Goal: Information Seeking & Learning: Learn about a topic

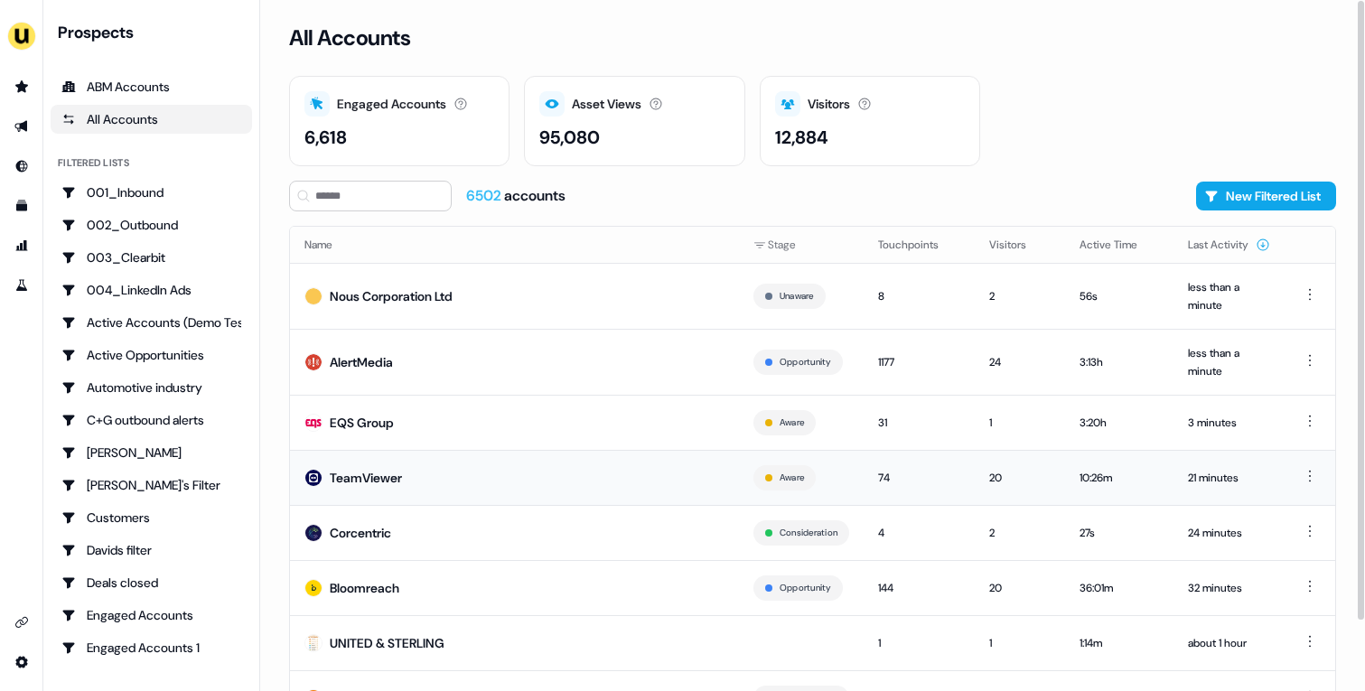
click at [486, 477] on td "TeamViewer" at bounding box center [514, 477] width 449 height 55
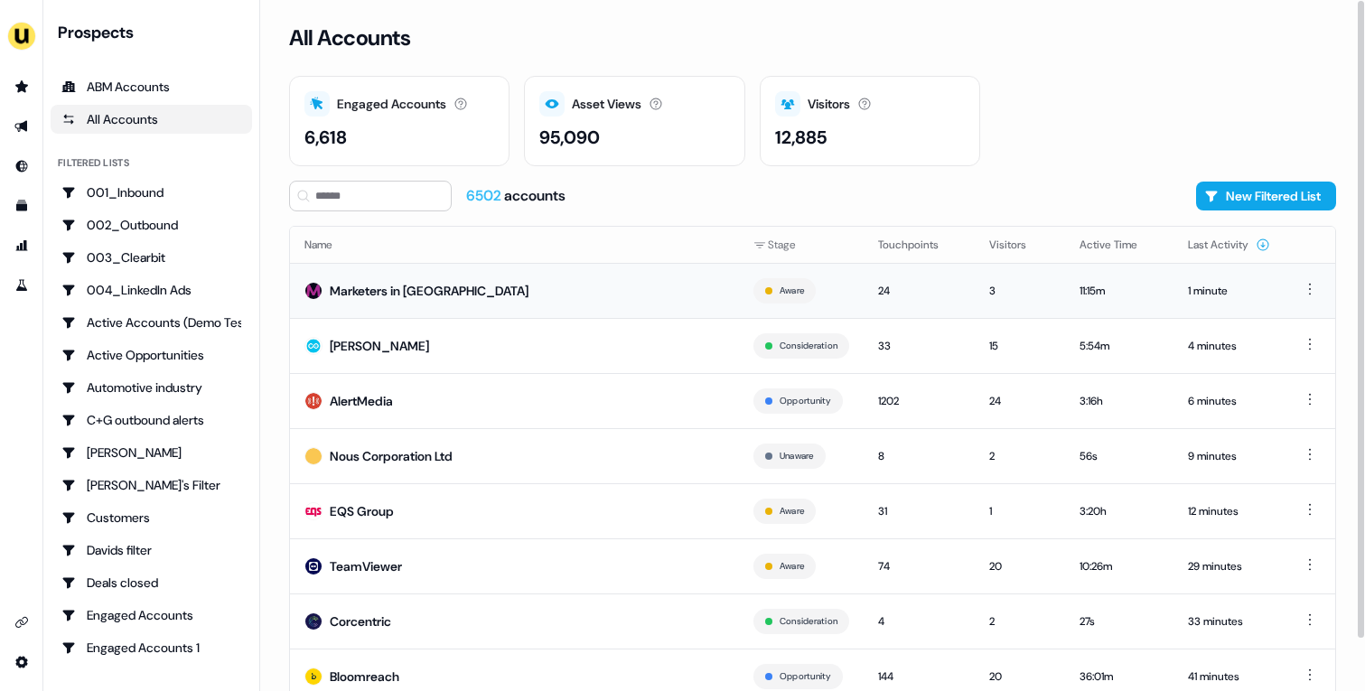
scroll to position [56, 0]
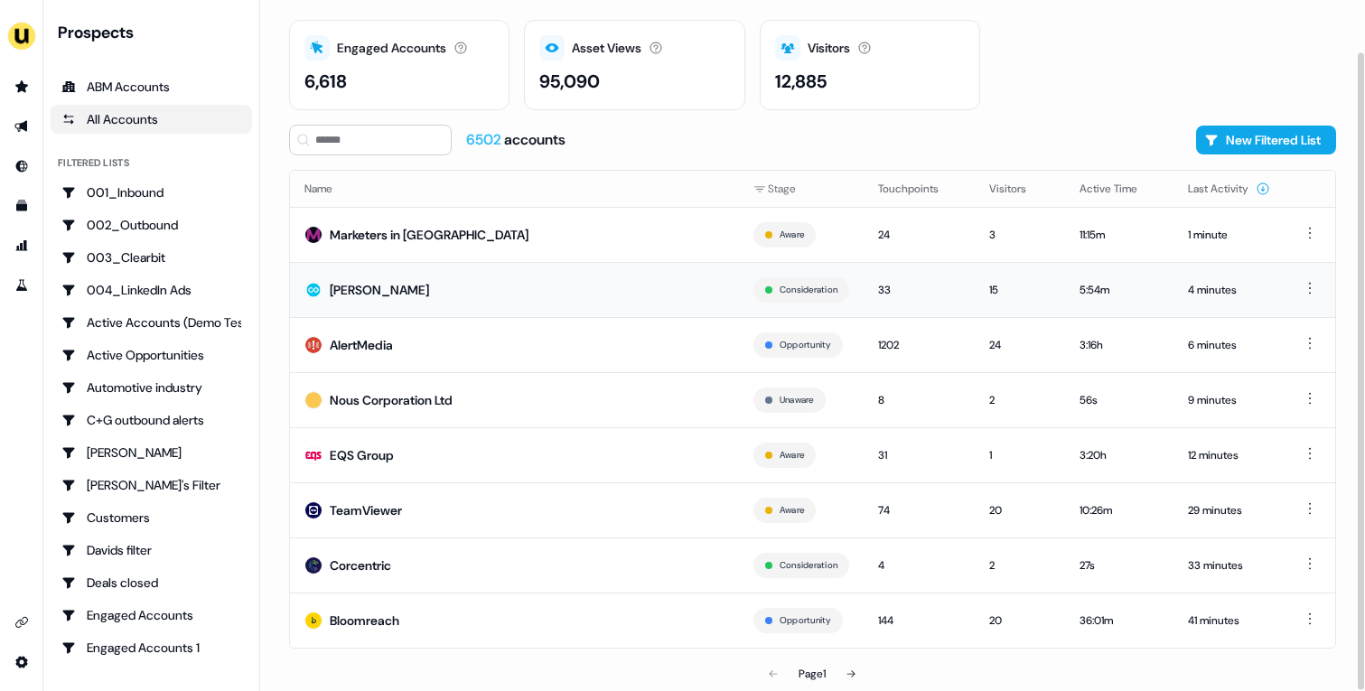
click at [594, 284] on td "[PERSON_NAME]" at bounding box center [514, 289] width 449 height 55
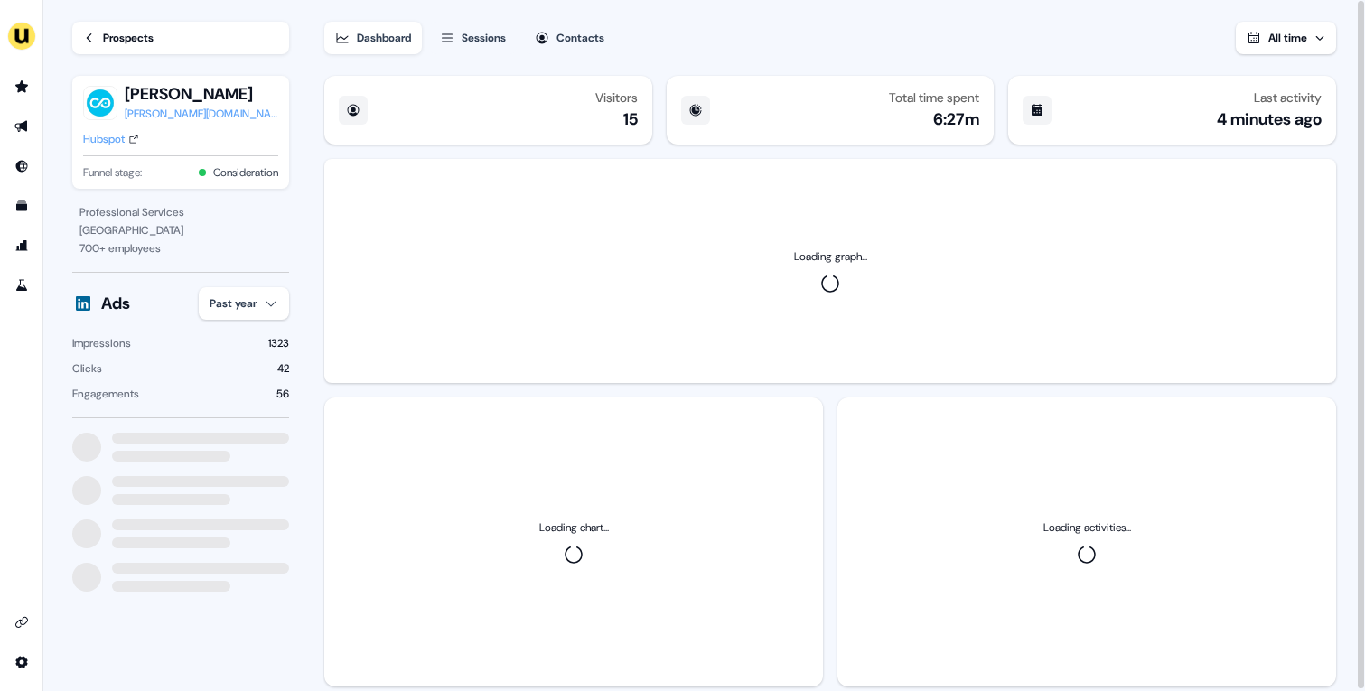
click at [263, 304] on html "For the best experience switch devices to a bigger screen. Go to Userled.io Loa…" at bounding box center [682, 345] width 1365 height 691
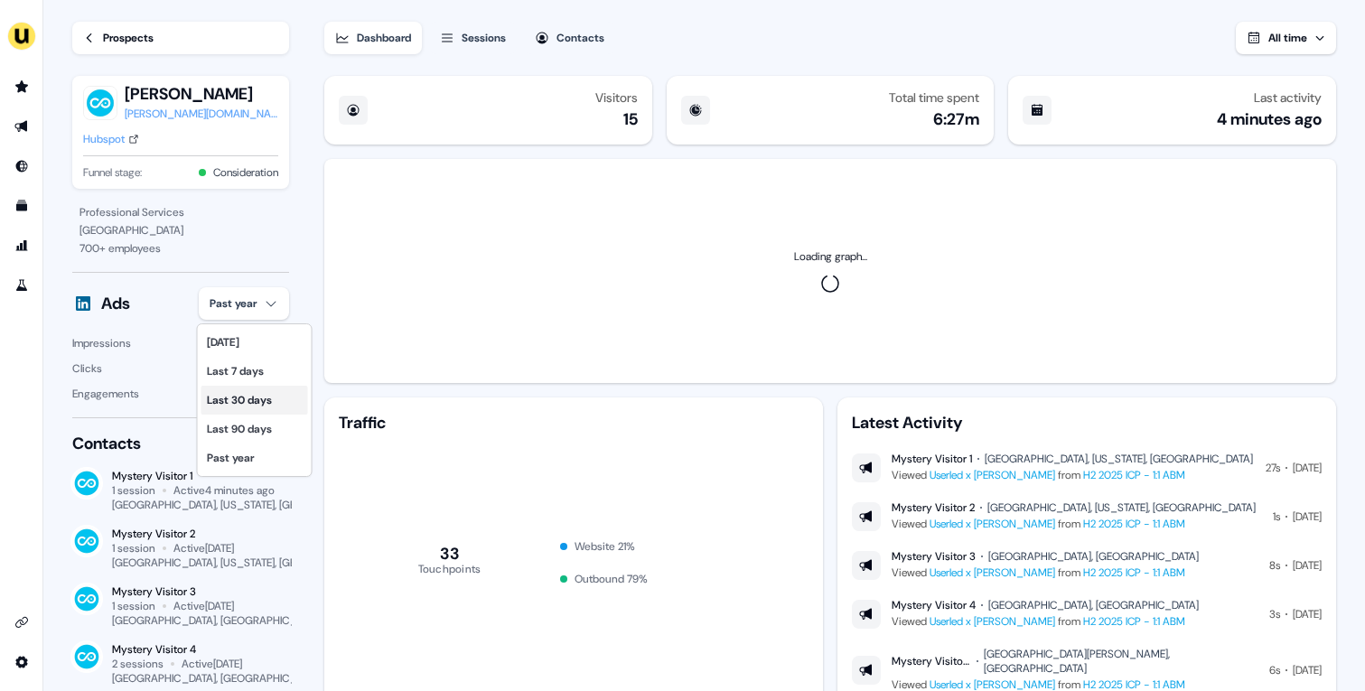
click at [279, 397] on div "Last 30 days" at bounding box center [254, 400] width 107 height 29
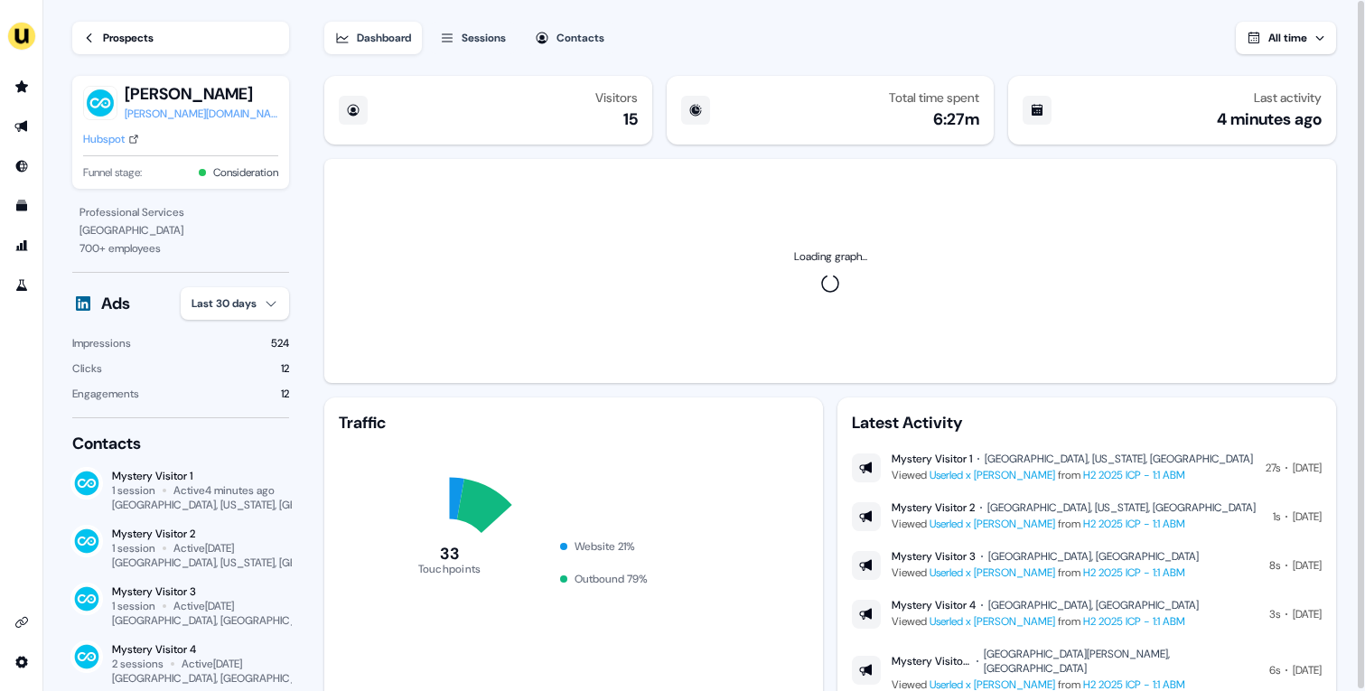
scroll to position [51, 0]
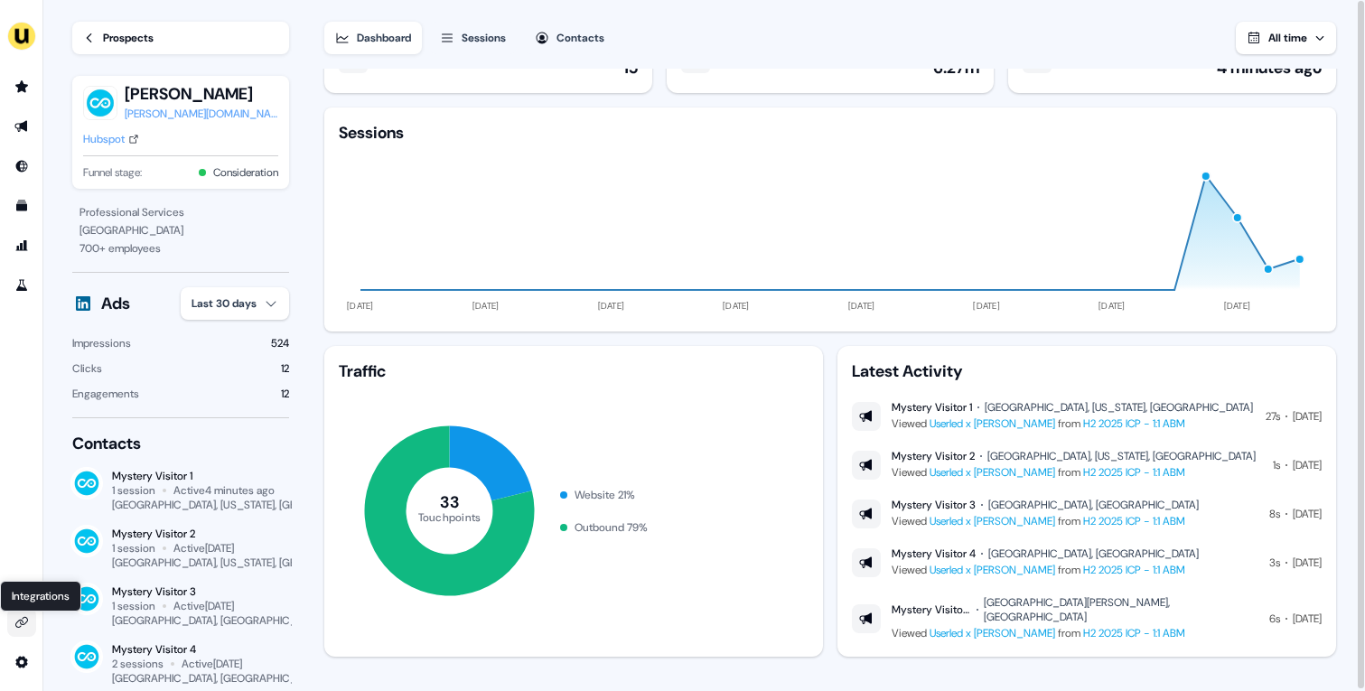
click at [25, 626] on icon "Go to integrations" at bounding box center [21, 622] width 14 height 14
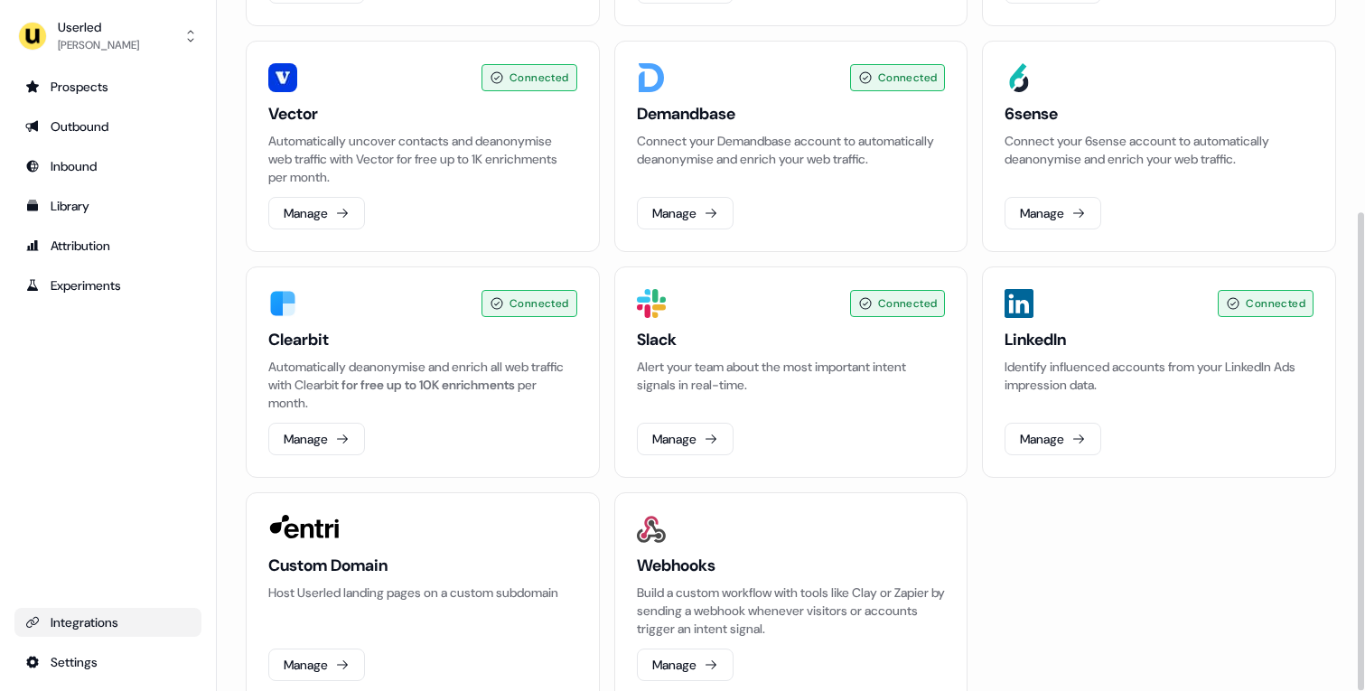
scroll to position [306, 0]
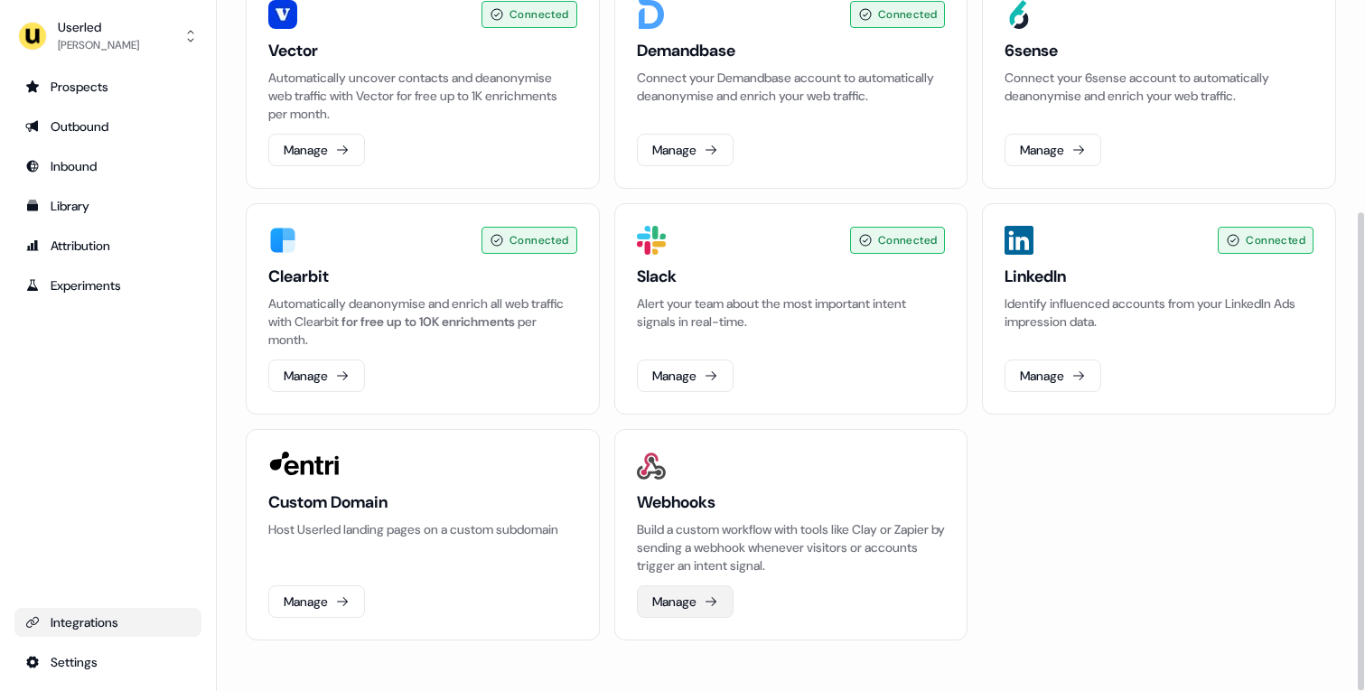
click at [700, 591] on button "Manage" at bounding box center [685, 601] width 97 height 33
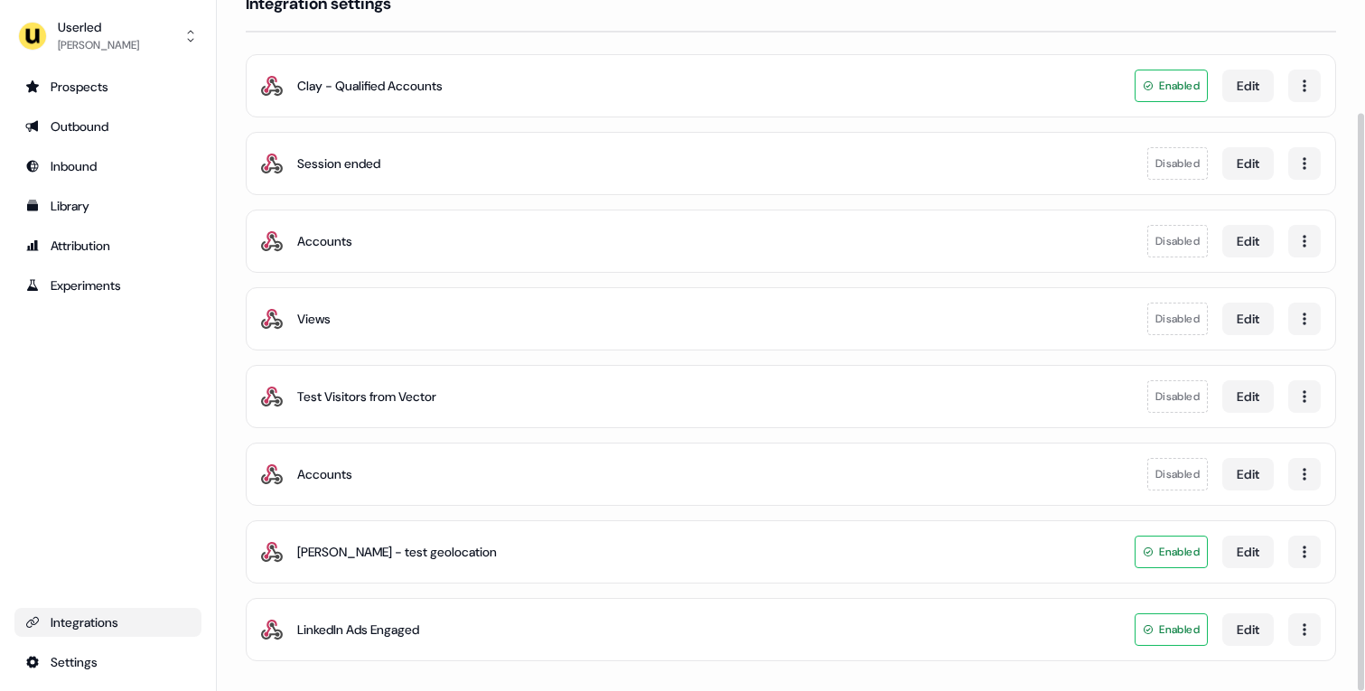
scroll to position [135, 0]
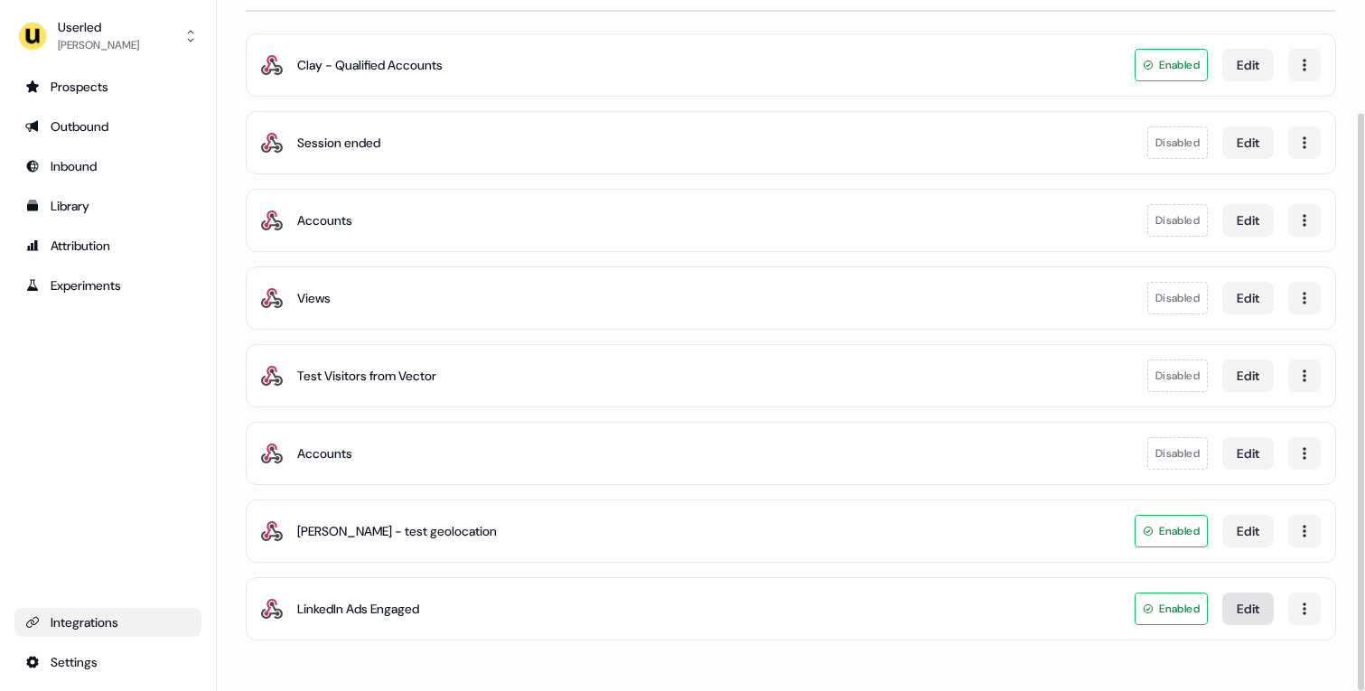
click at [1250, 609] on button "Edit" at bounding box center [1247, 609] width 51 height 33
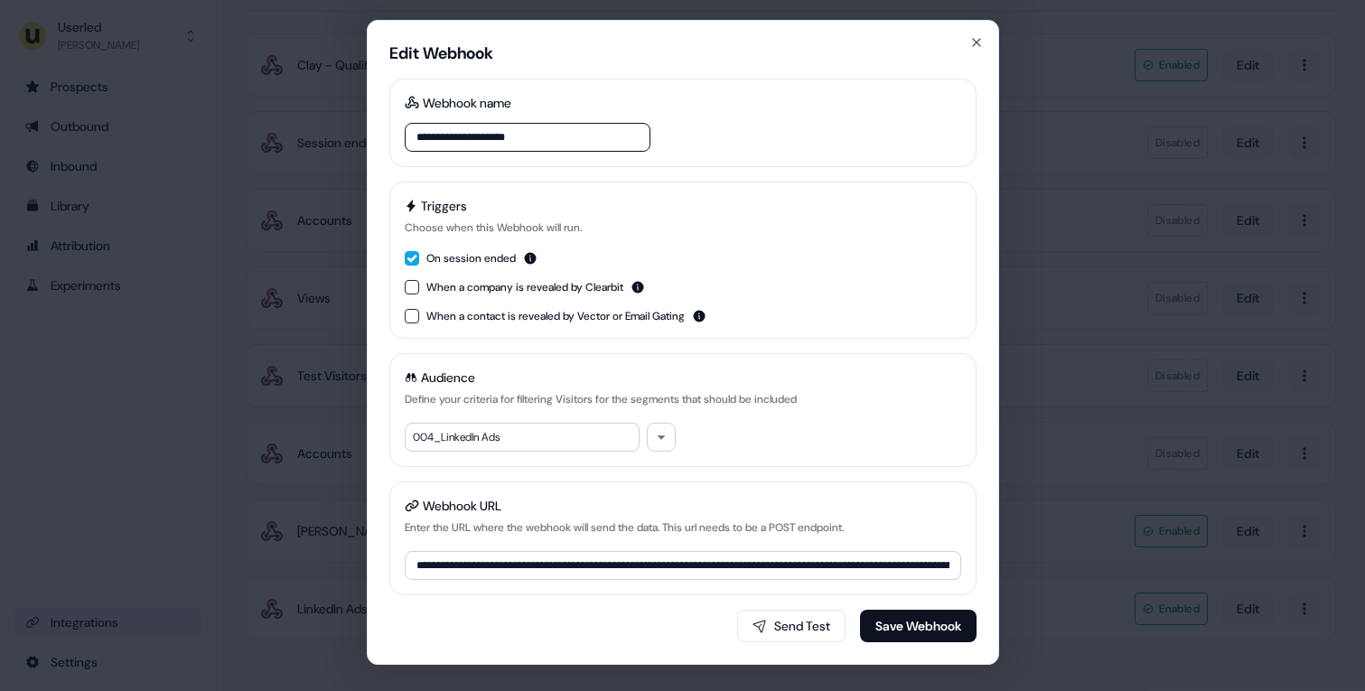
scroll to position [12, 0]
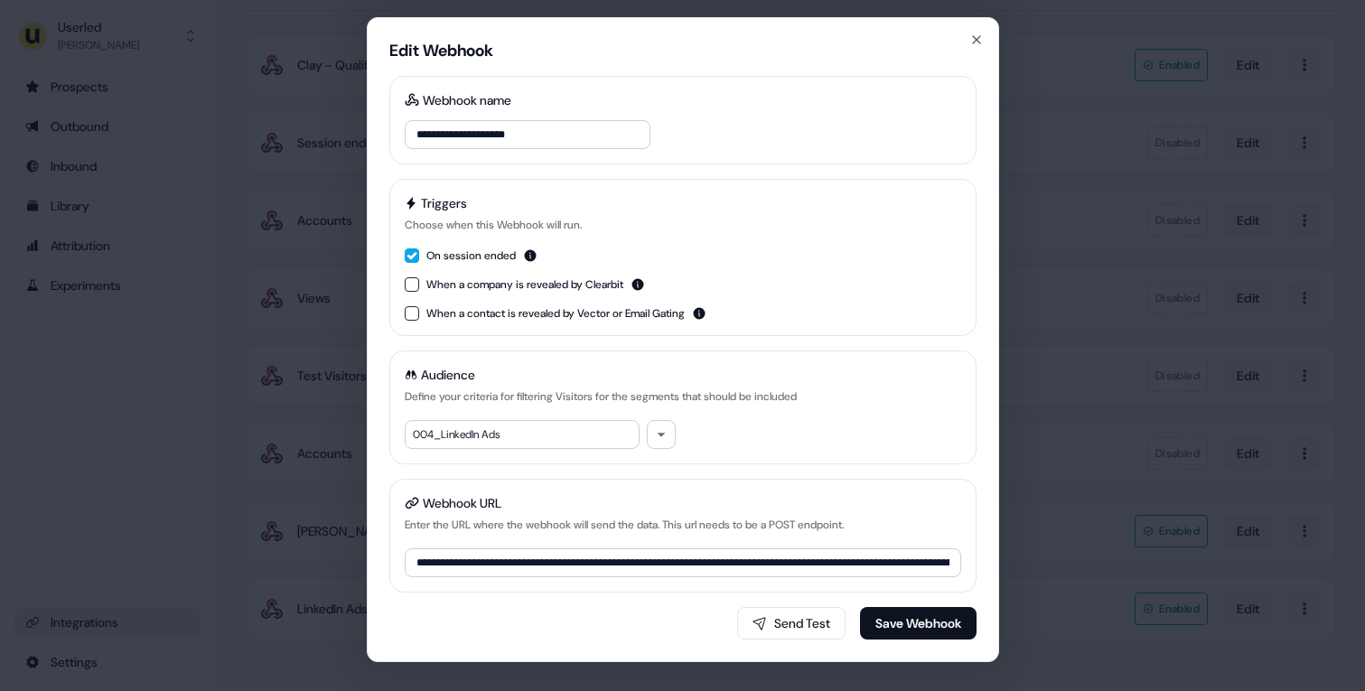
click at [963, 43] on h2 "Edit Webhook" at bounding box center [682, 58] width 587 height 36
click at [107, 90] on div "**********" at bounding box center [682, 345] width 1365 height 691
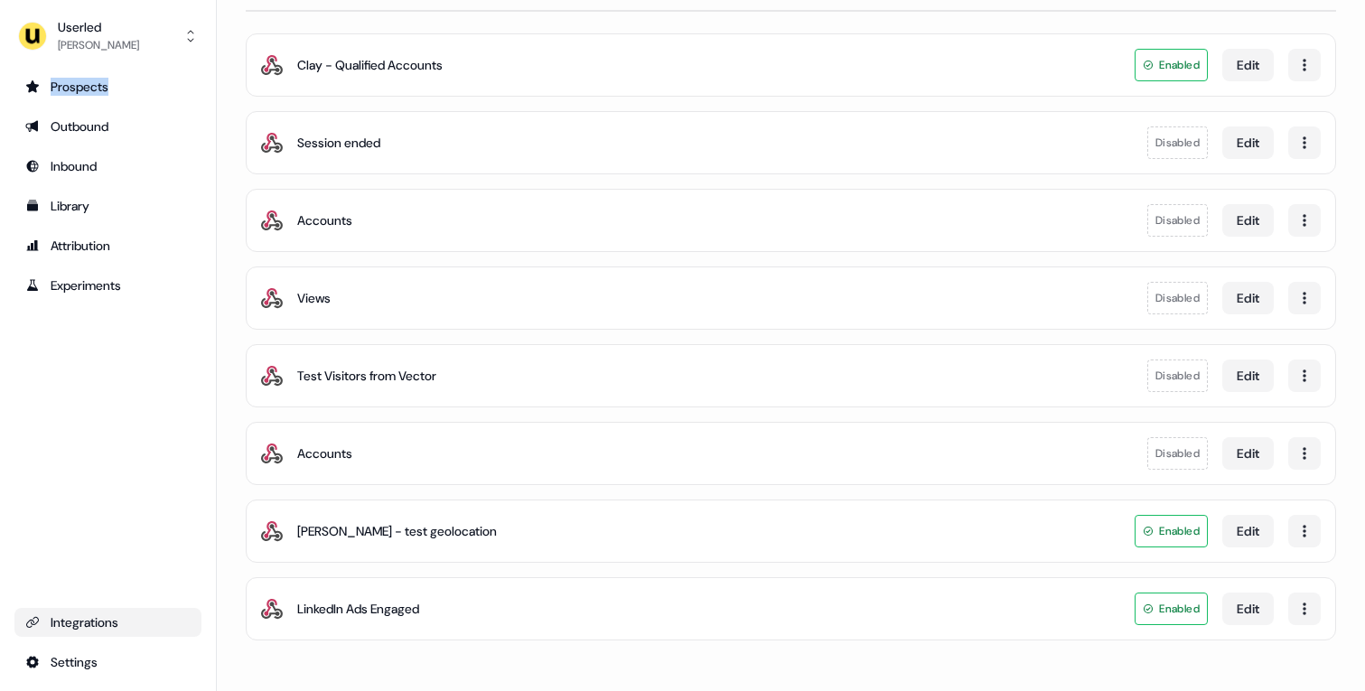
click at [107, 90] on div "Prospects" at bounding box center [107, 87] width 165 height 18
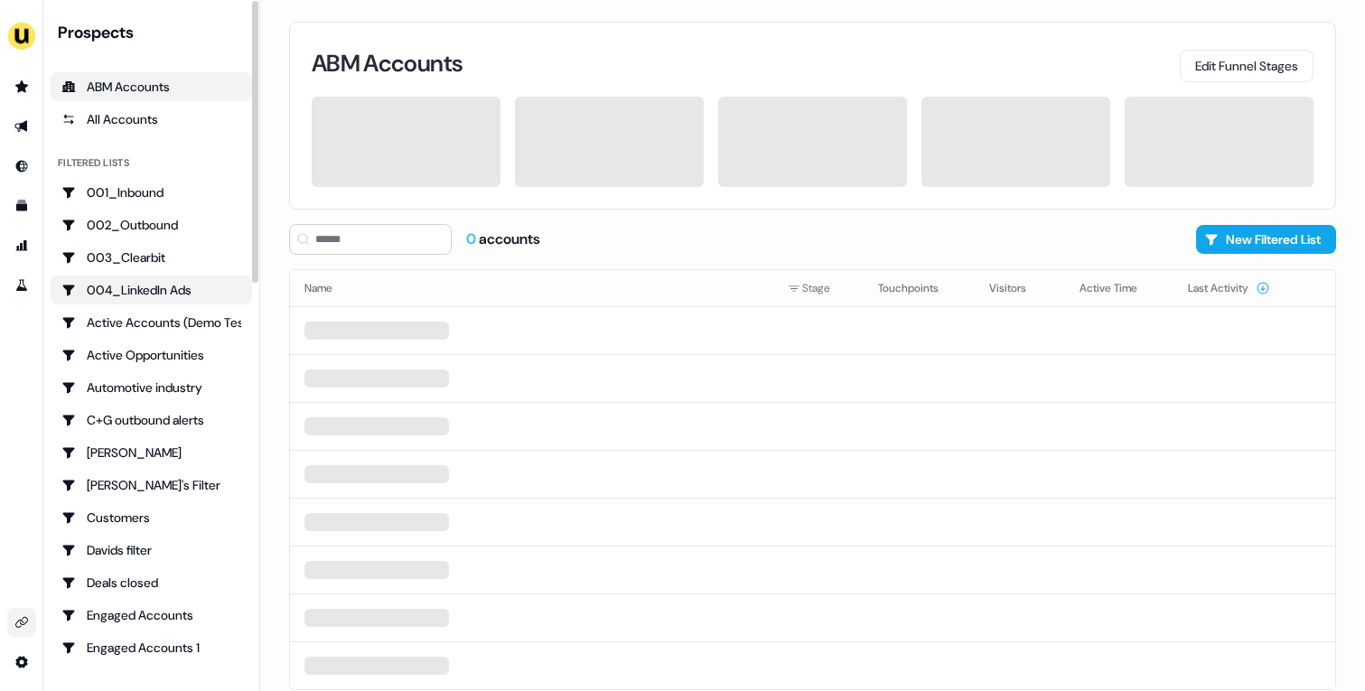
click at [174, 285] on div "004_LinkedIn Ads" at bounding box center [151, 290] width 180 height 18
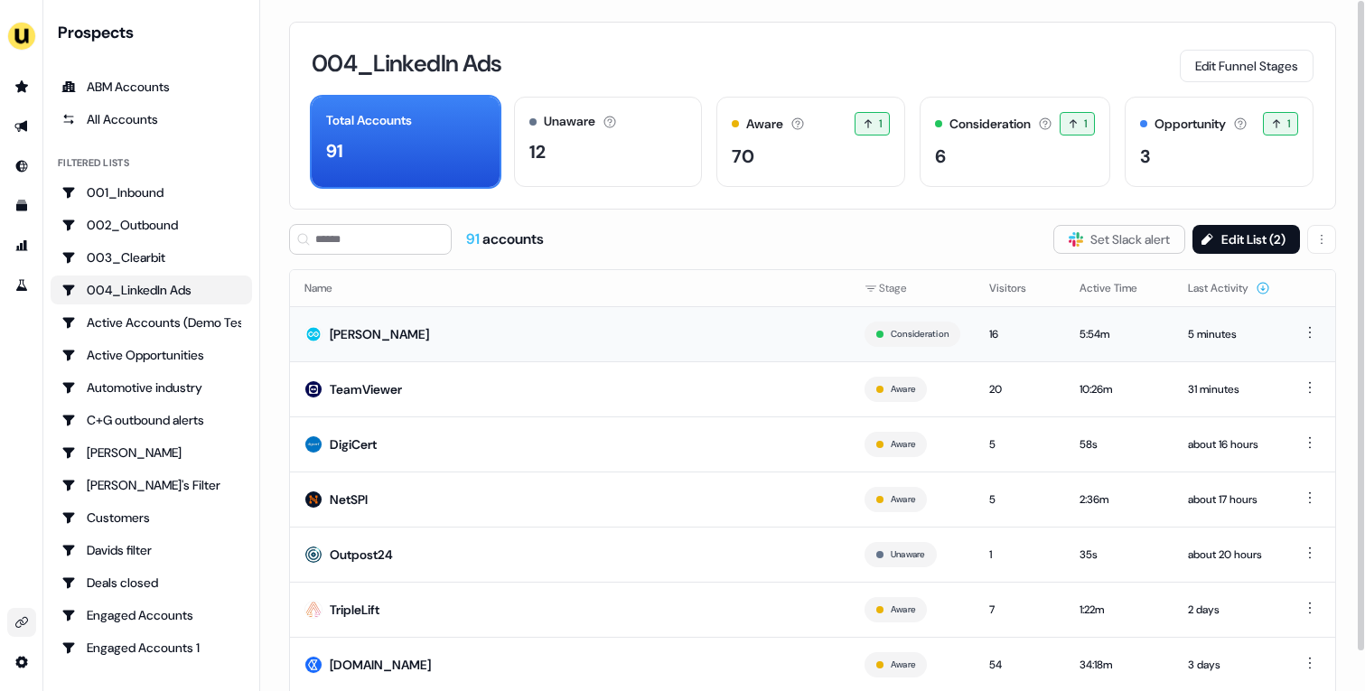
click at [692, 342] on td "[PERSON_NAME]" at bounding box center [570, 333] width 560 height 55
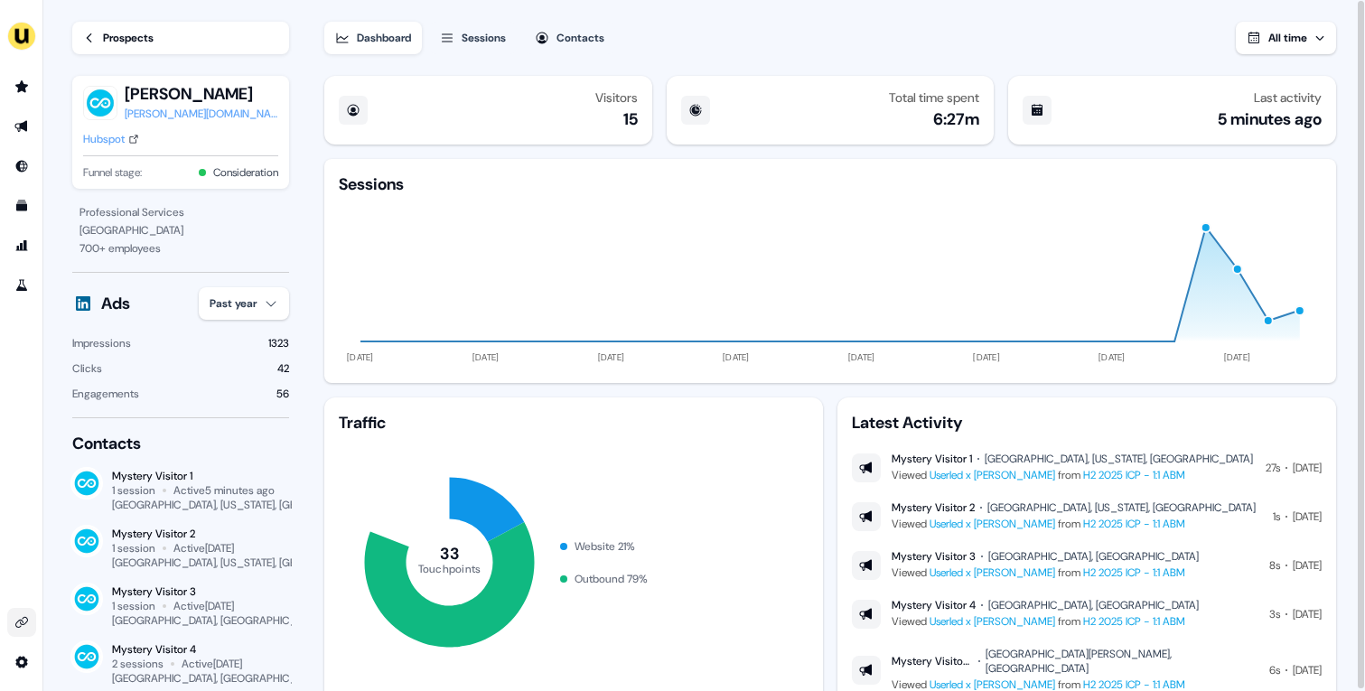
scroll to position [51, 0]
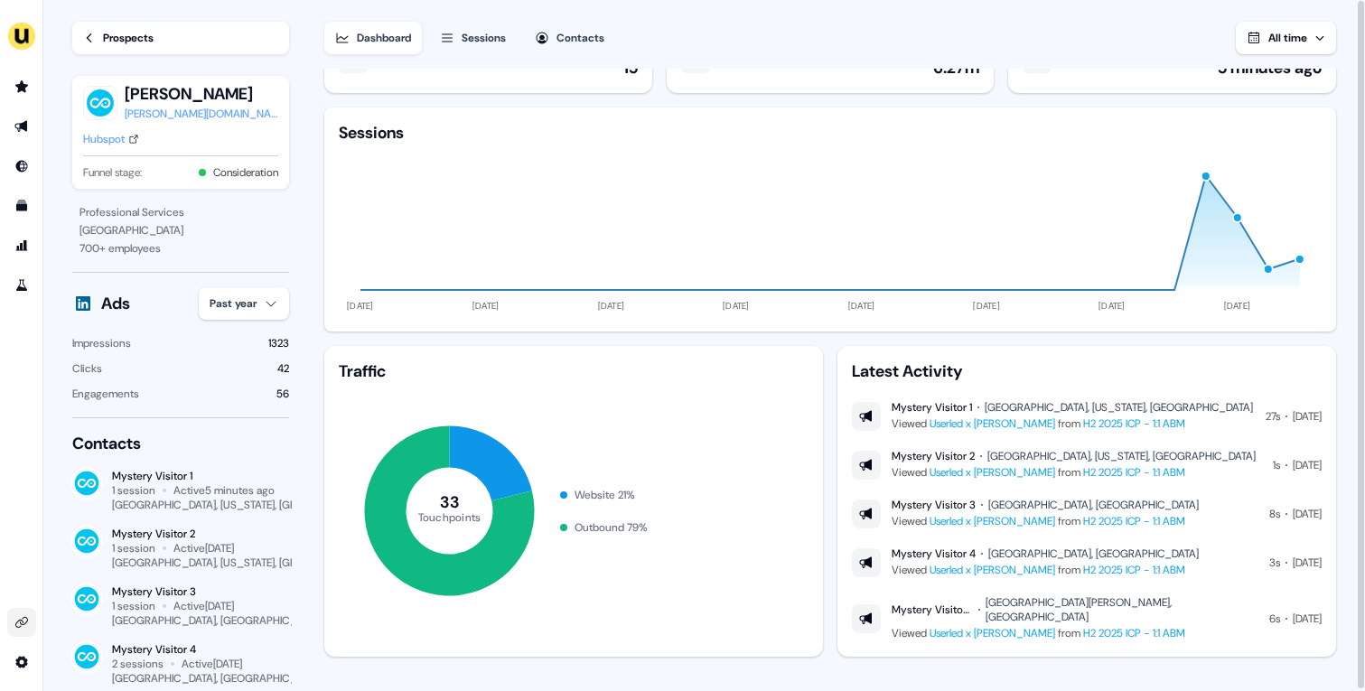
click at [118, 143] on div "Hubspot" at bounding box center [104, 139] width 42 height 18
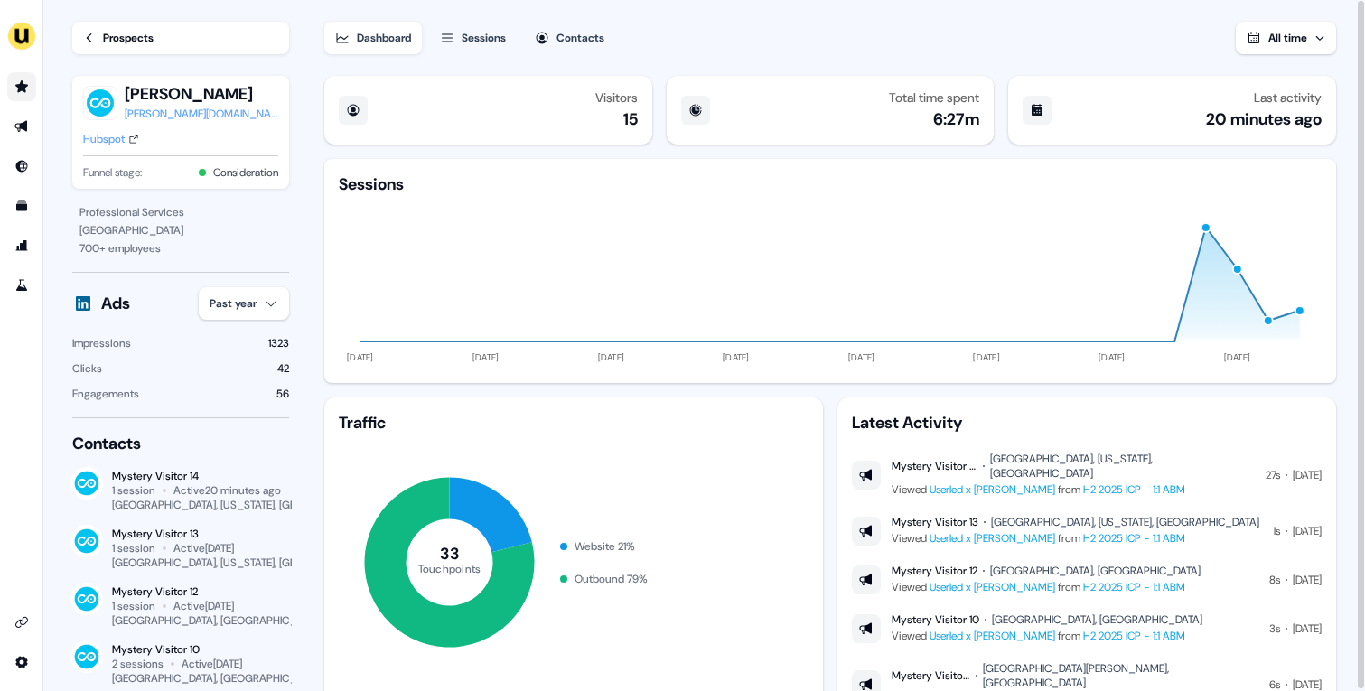
click at [29, 81] on link "Go to prospects" at bounding box center [21, 86] width 29 height 29
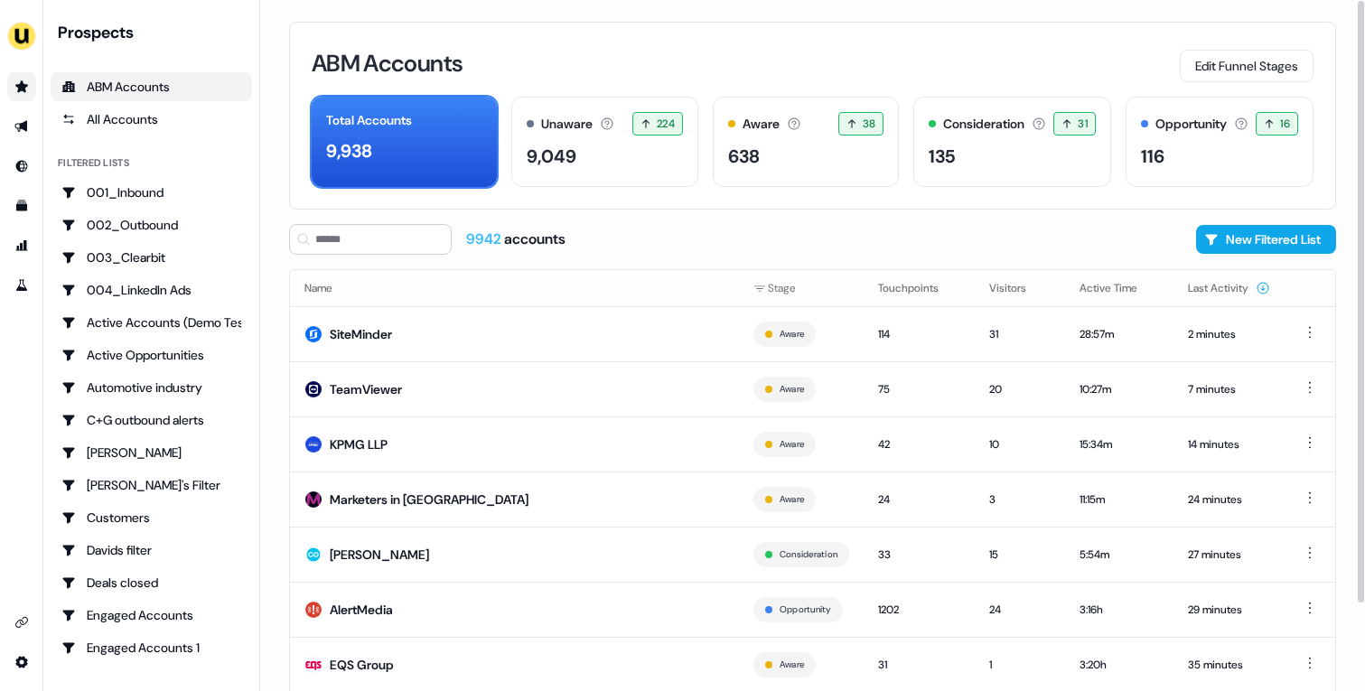
scroll to position [99, 0]
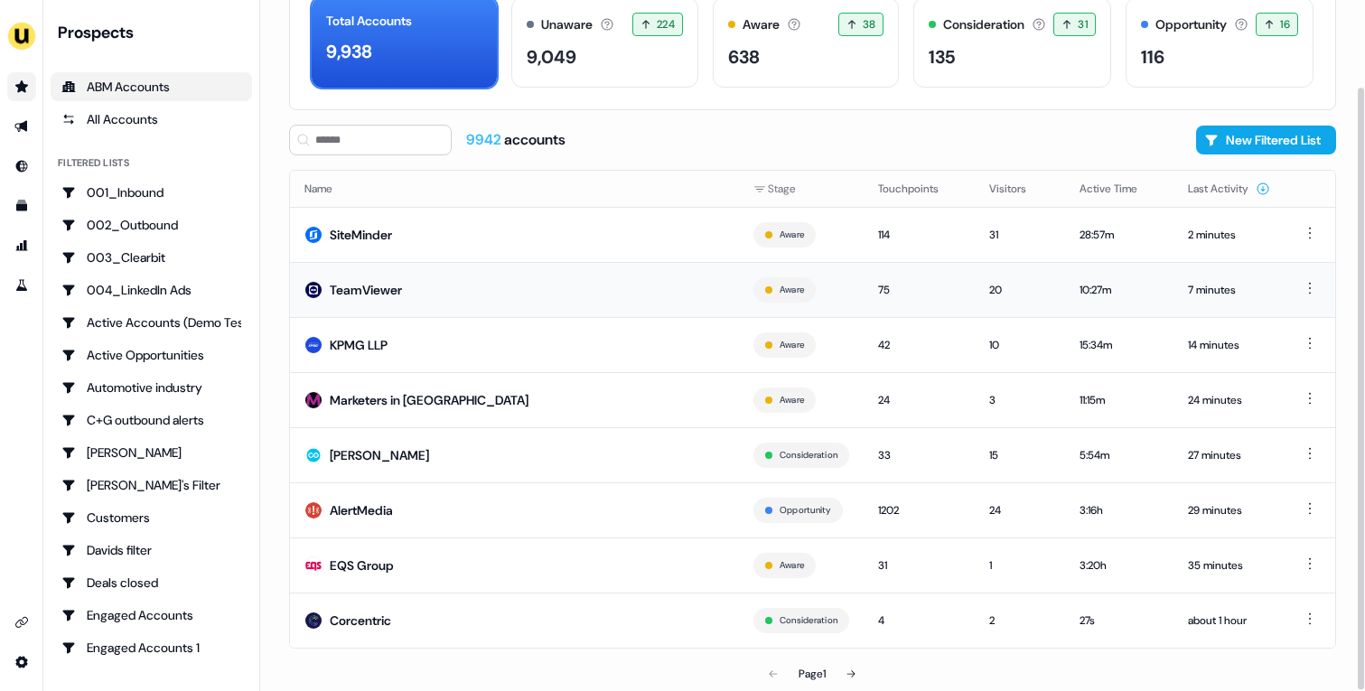
click at [506, 293] on td "TeamViewer" at bounding box center [514, 289] width 449 height 55
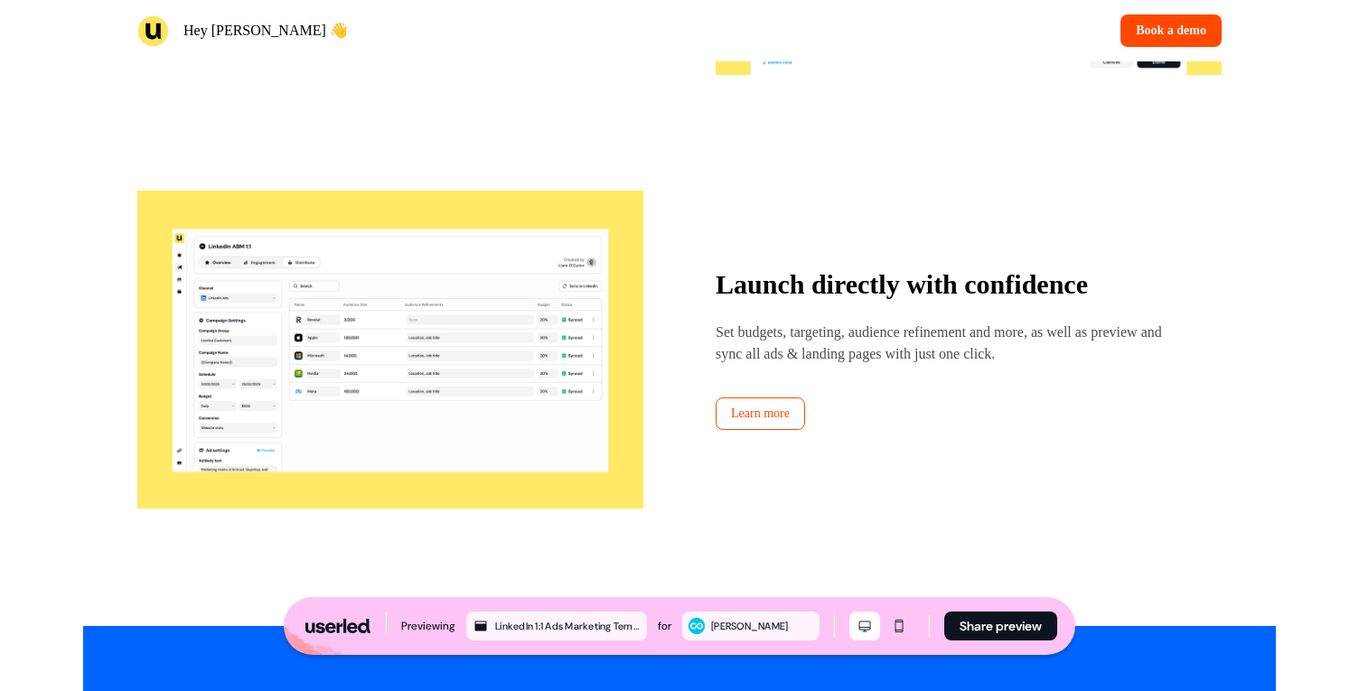
scroll to position [3881, 0]
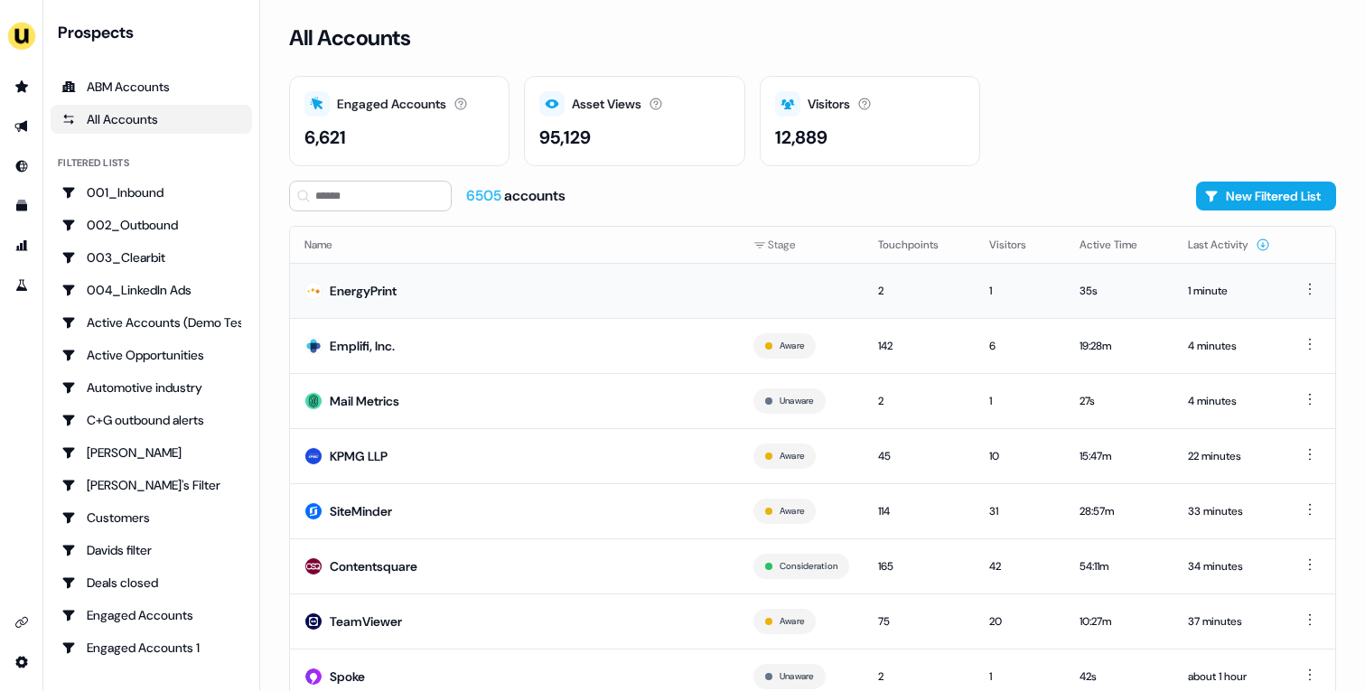
scroll to position [56, 0]
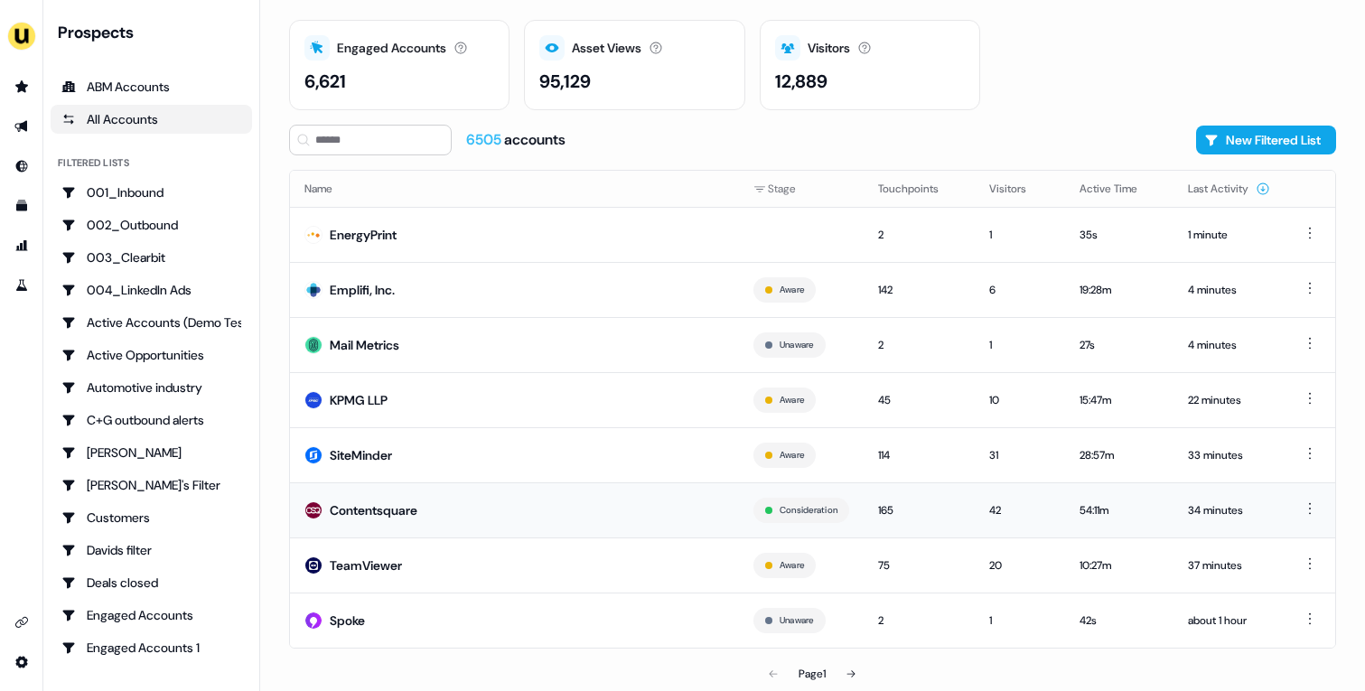
click at [637, 526] on td "Contentsquare" at bounding box center [514, 509] width 449 height 55
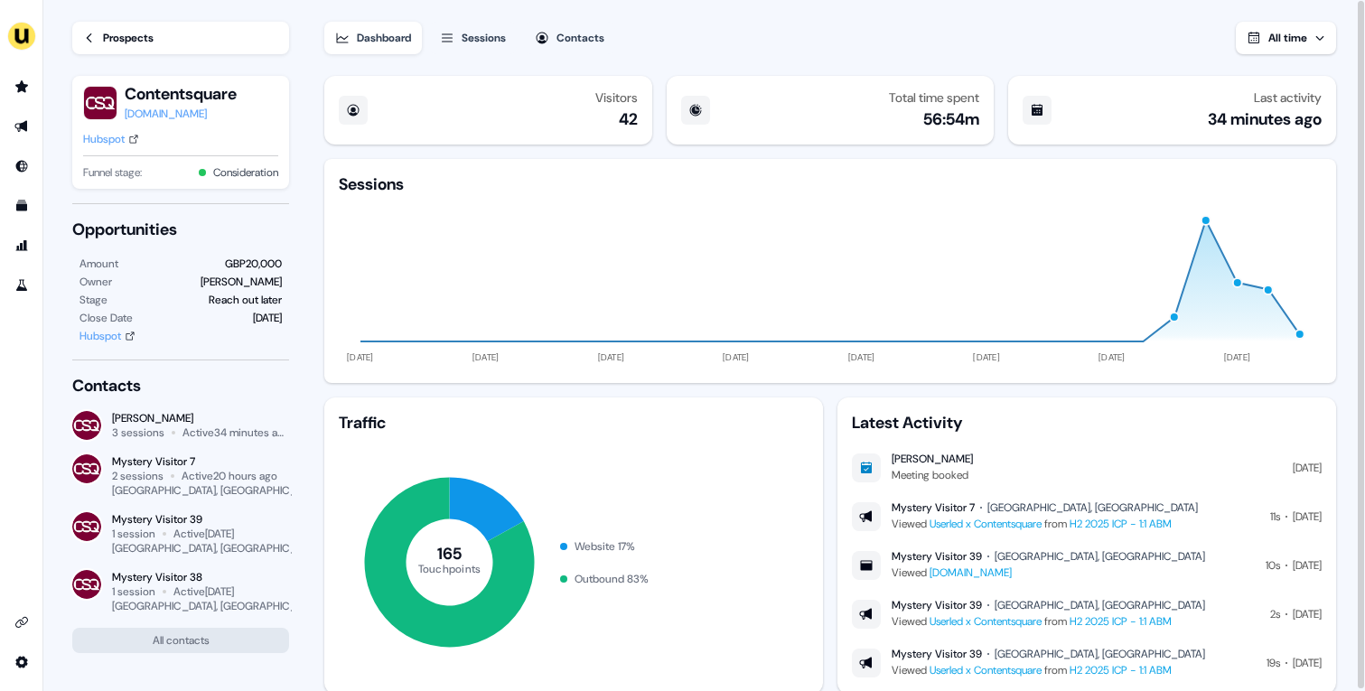
click at [113, 142] on div "Hubspot" at bounding box center [104, 139] width 42 height 18
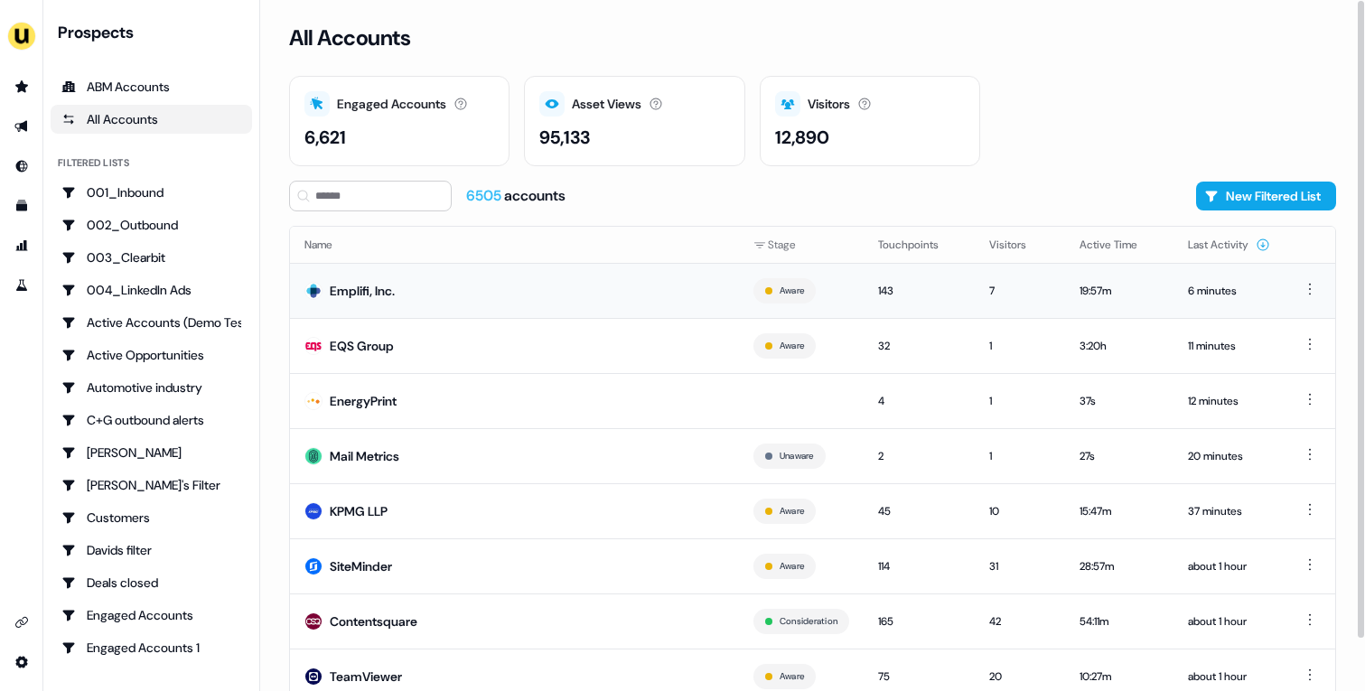
click at [537, 297] on td "Emplifi, Inc." at bounding box center [514, 290] width 449 height 55
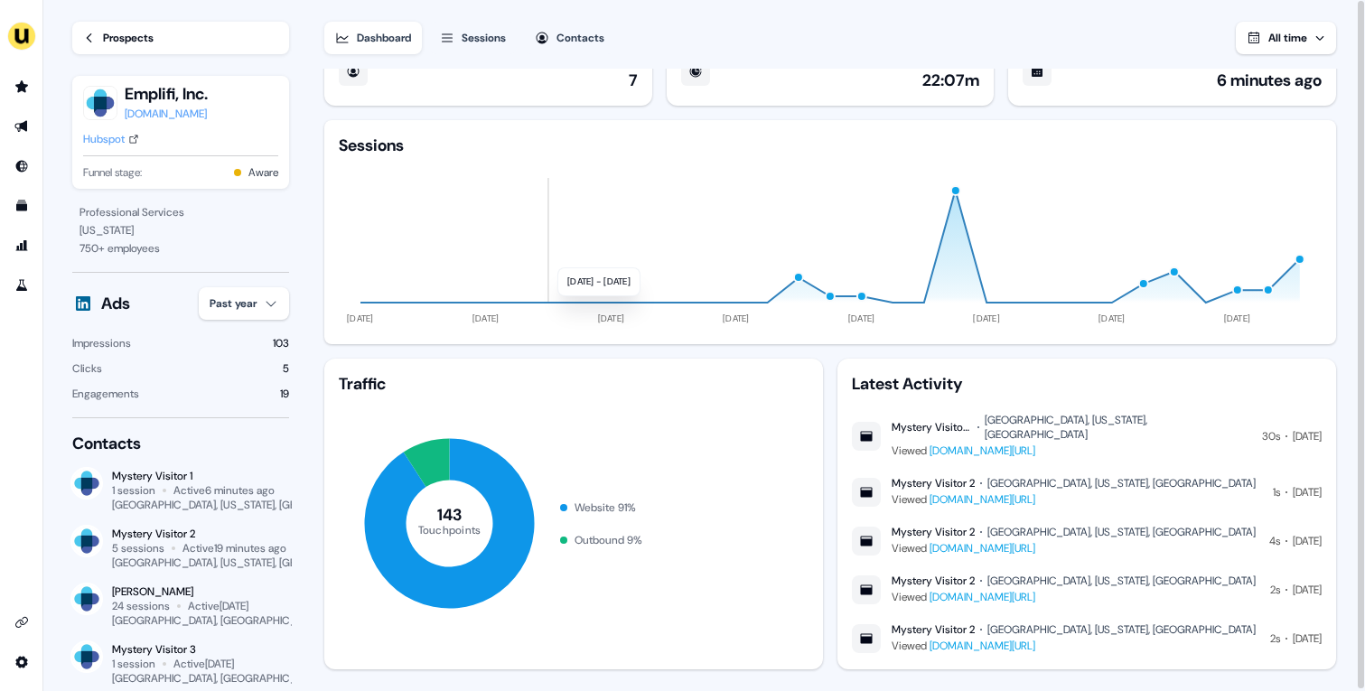
scroll to position [40, 0]
